Goal: Information Seeking & Learning: Learn about a topic

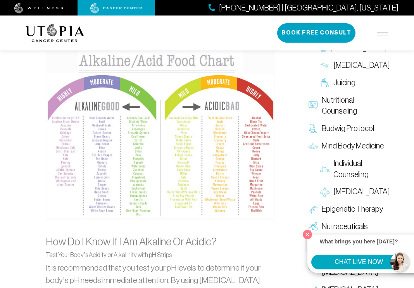
scroll to position [814, 0]
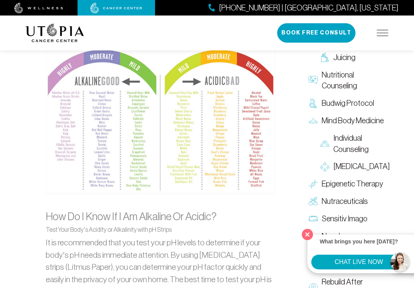
click at [307, 235] on button "Close" at bounding box center [308, 234] width 16 height 16
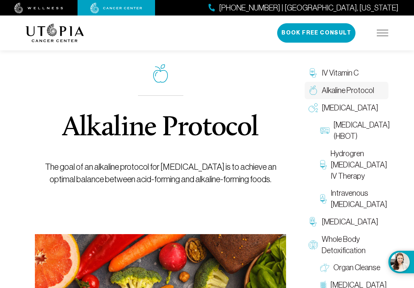
scroll to position [0, 0]
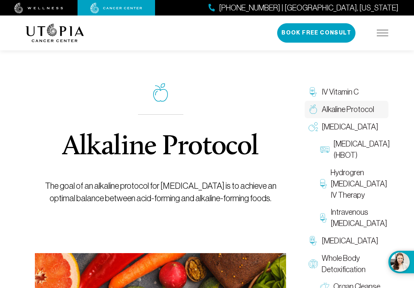
click at [55, 33] on img at bounding box center [55, 33] width 59 height 19
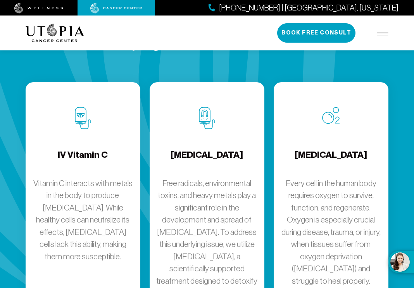
scroll to position [1091, 0]
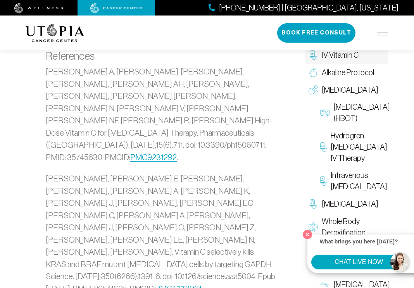
scroll to position [2279, 0]
